Goal: Navigation & Orientation: Find specific page/section

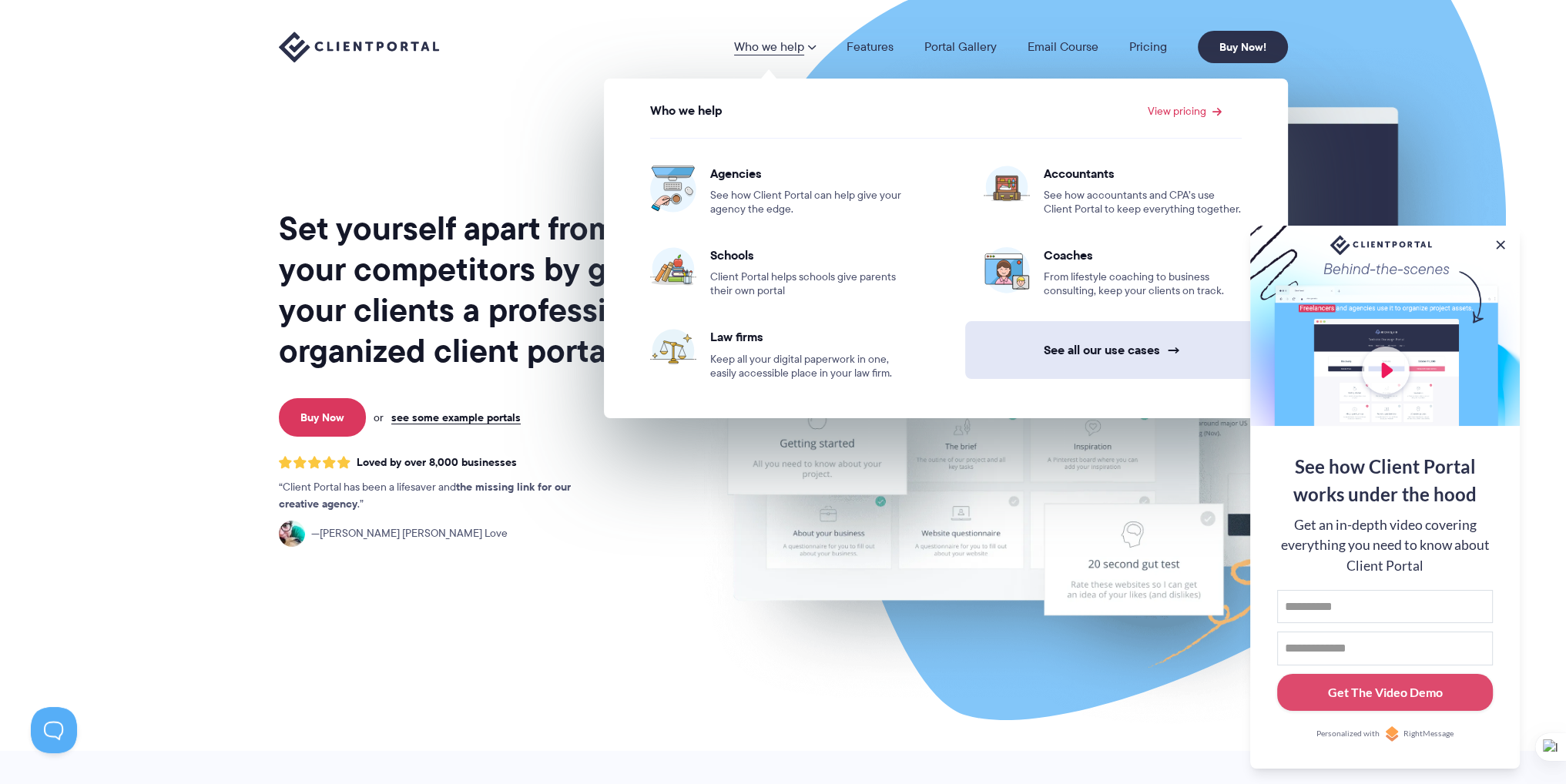
click at [1092, 347] on link "See all our use cases →" at bounding box center [1112, 350] width 295 height 58
